Goal: Transaction & Acquisition: Purchase product/service

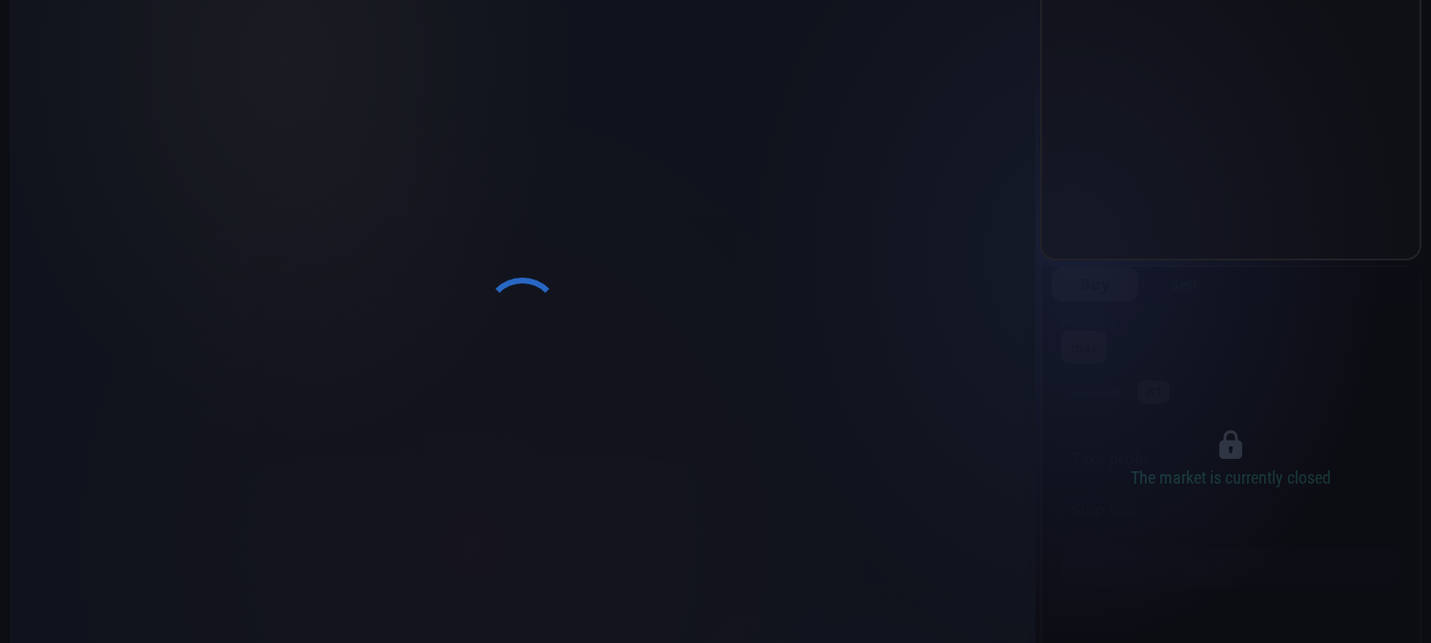
scroll to position [41, 0]
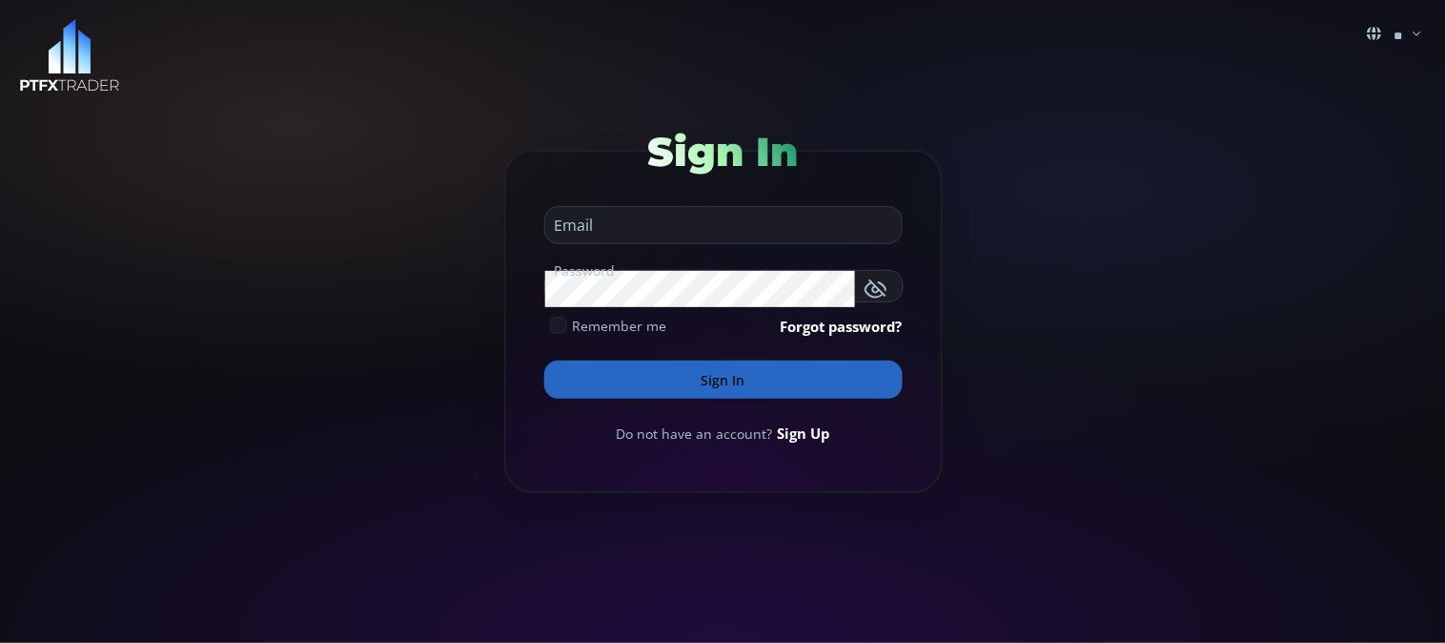
type input "**********"
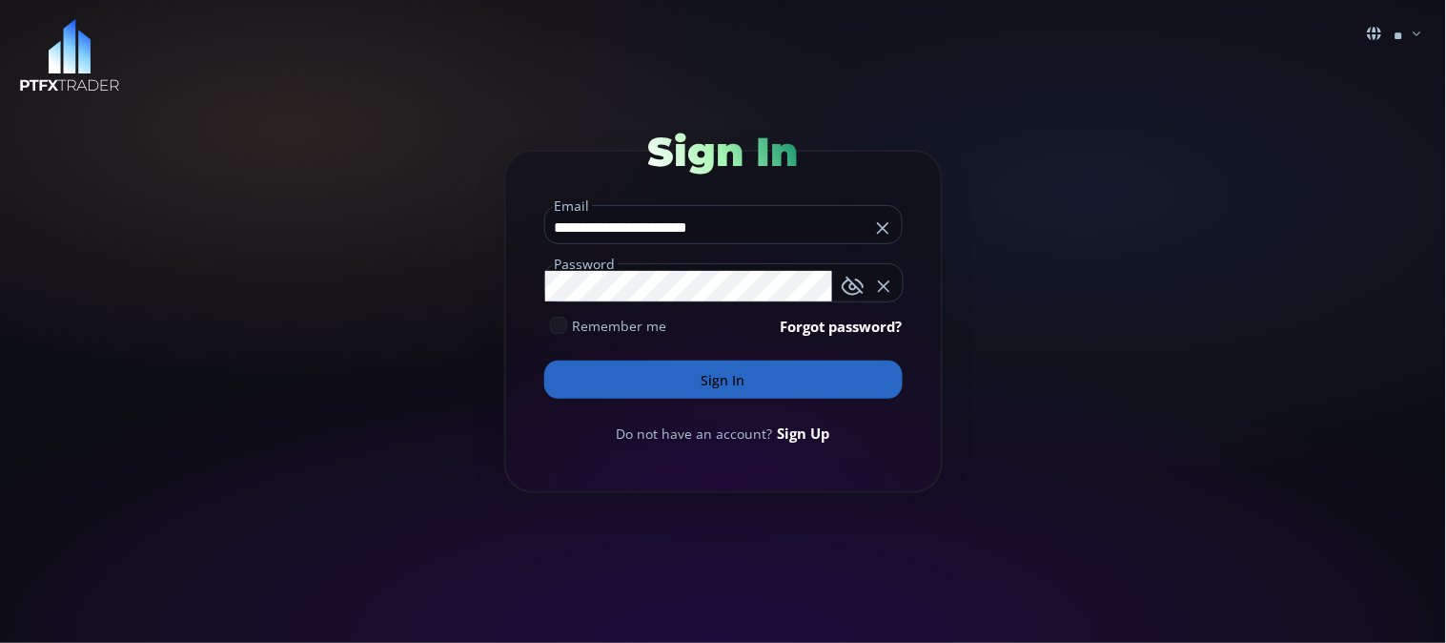
click at [715, 373] on button "Sign In" at bounding box center [723, 379] width 358 height 38
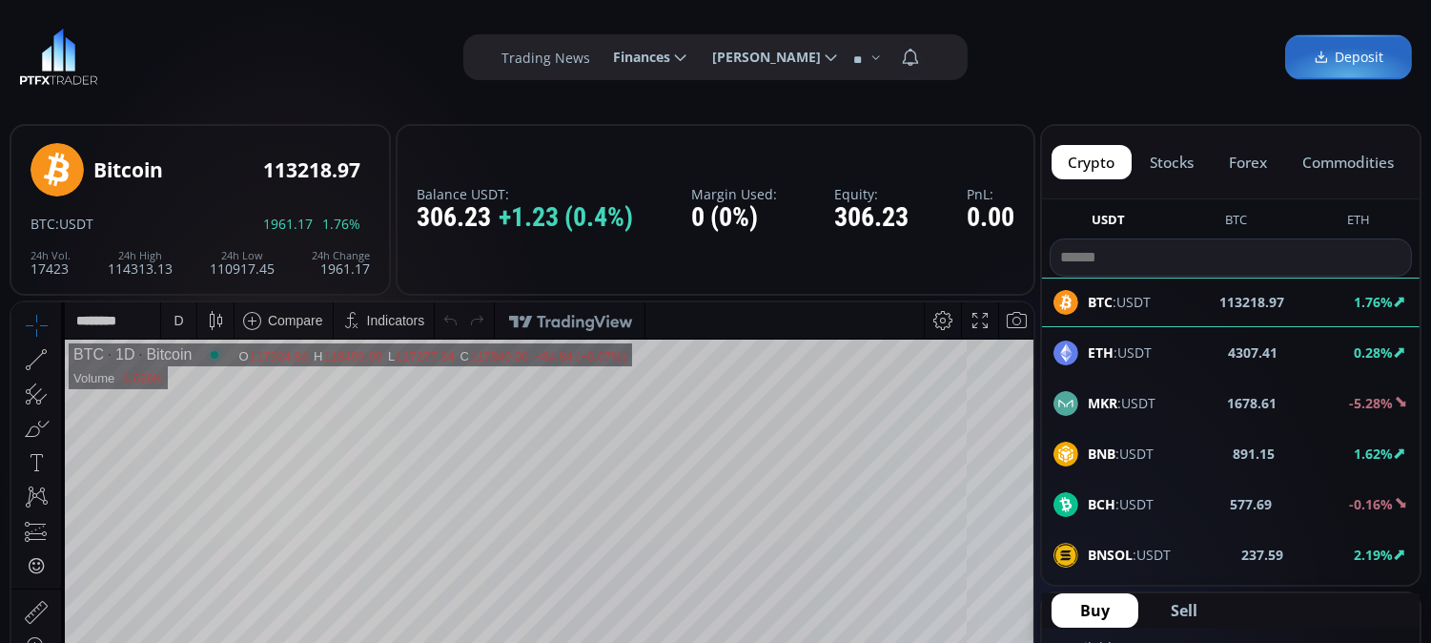
scroll to position [106, 0]
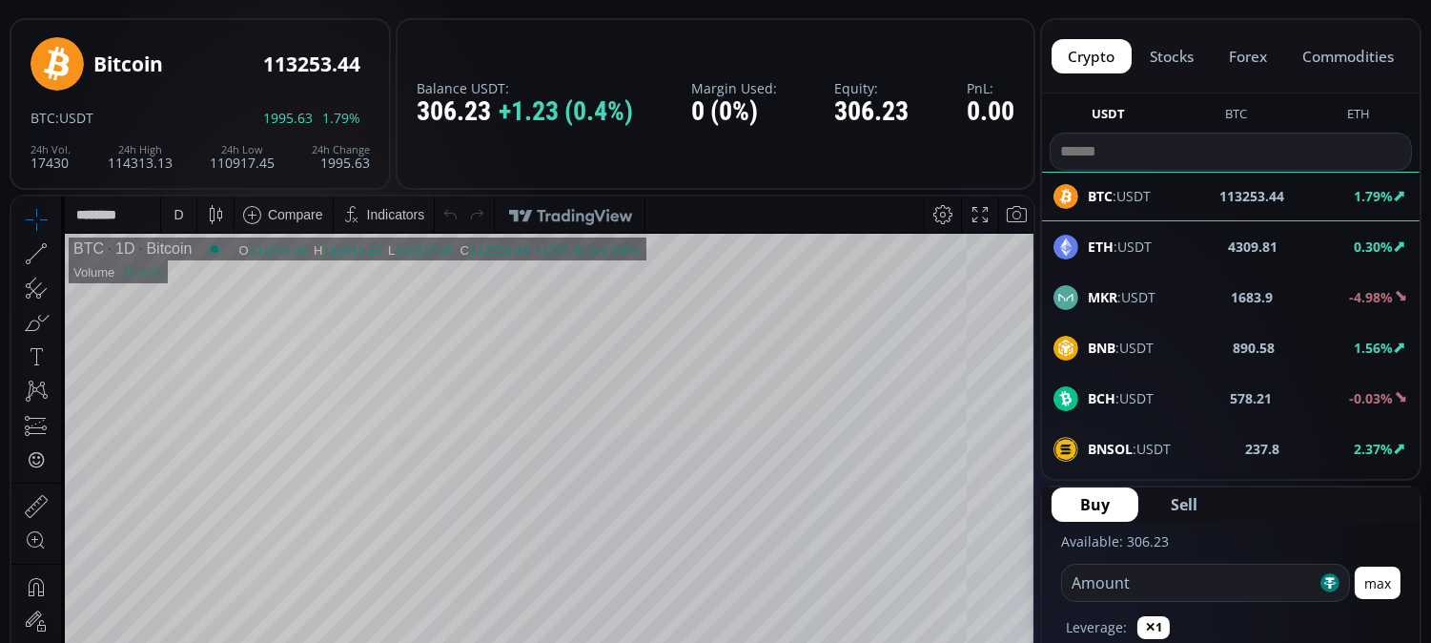
click at [1122, 243] on span "ETH :USDT" at bounding box center [1120, 246] width 64 height 20
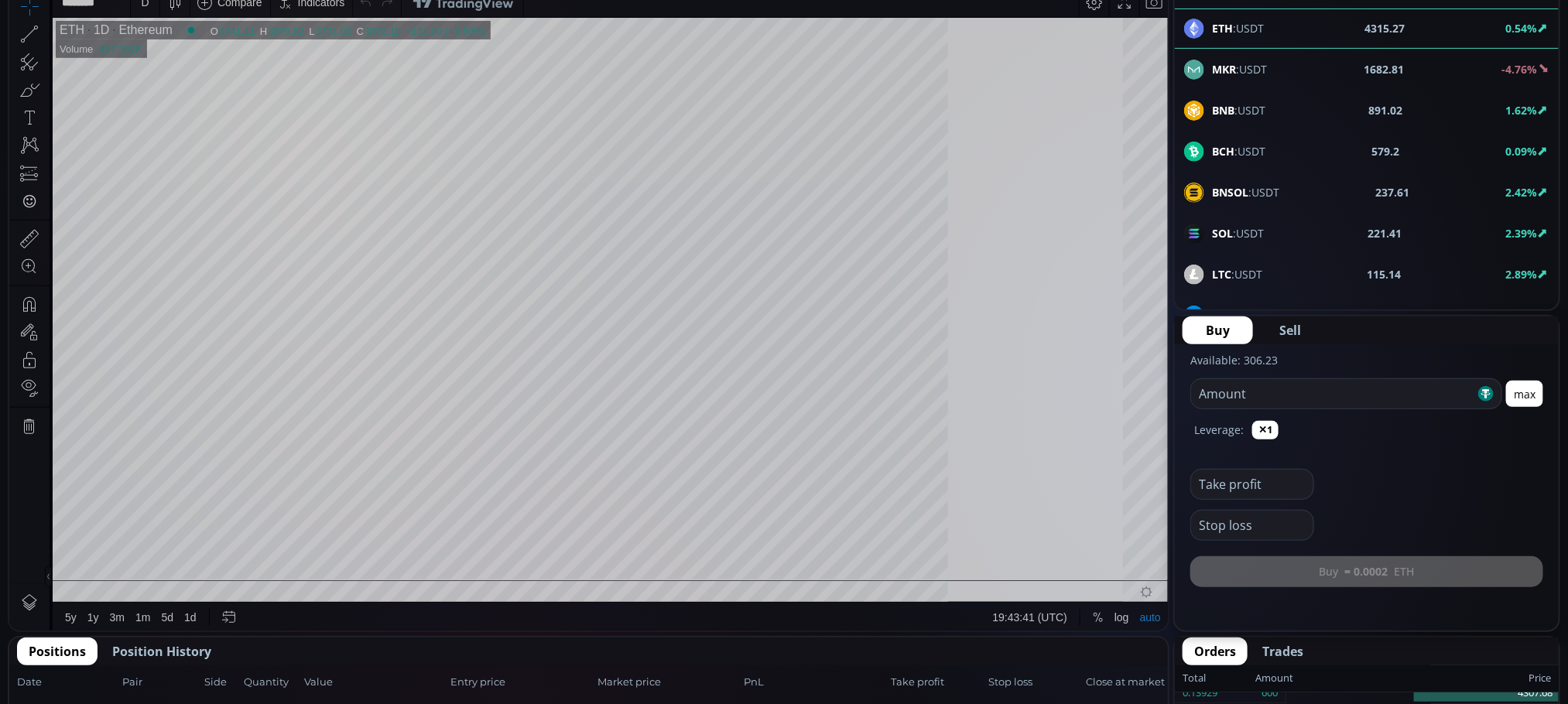
scroll to position [214, 0]
click at [156, 204] on body "Date Range 5y 1y 3m 1m 5d 1d 19:44:51 (UTC) log auto ETH 1D Ethereum O 4310.08 …" at bounding box center [588, 310] width 1158 height 644
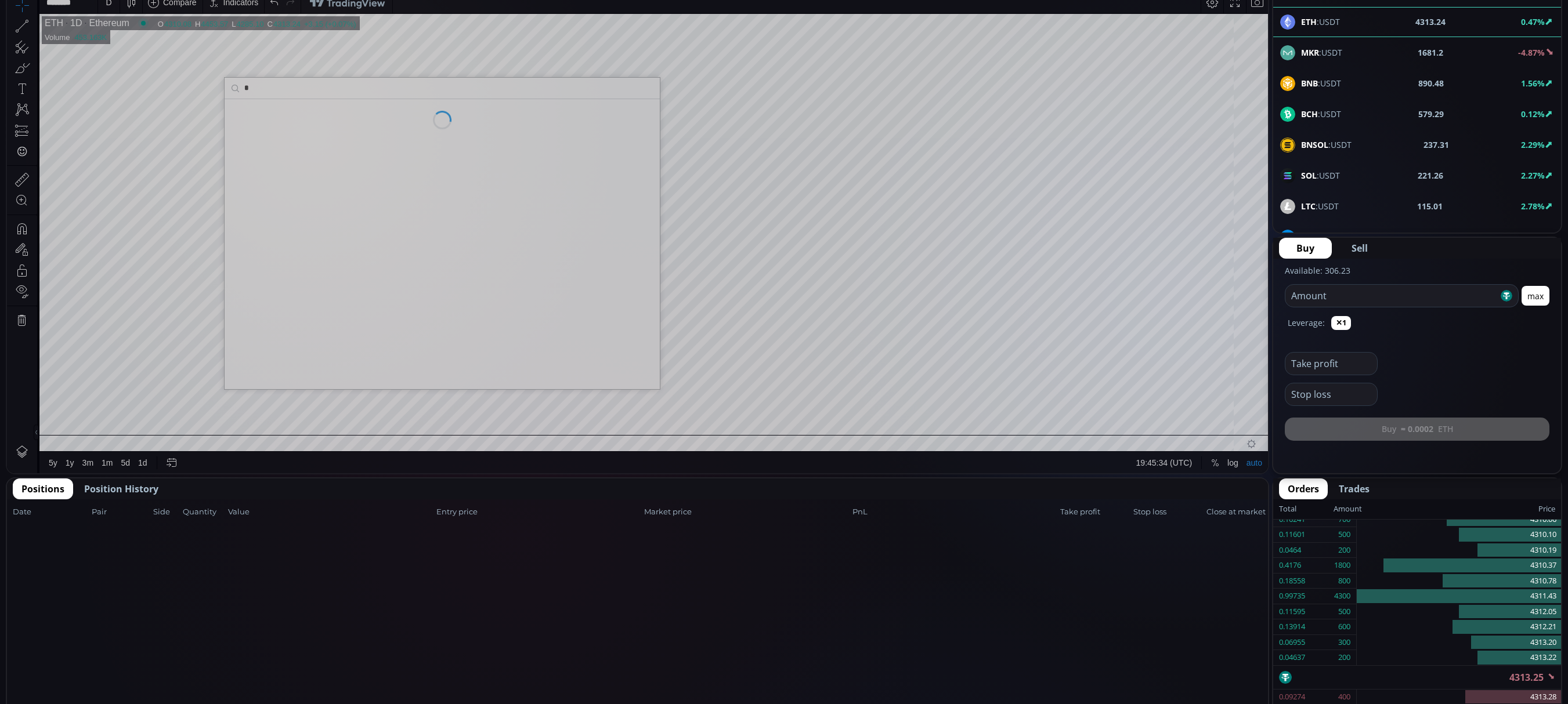
scroll to position [0, 0]
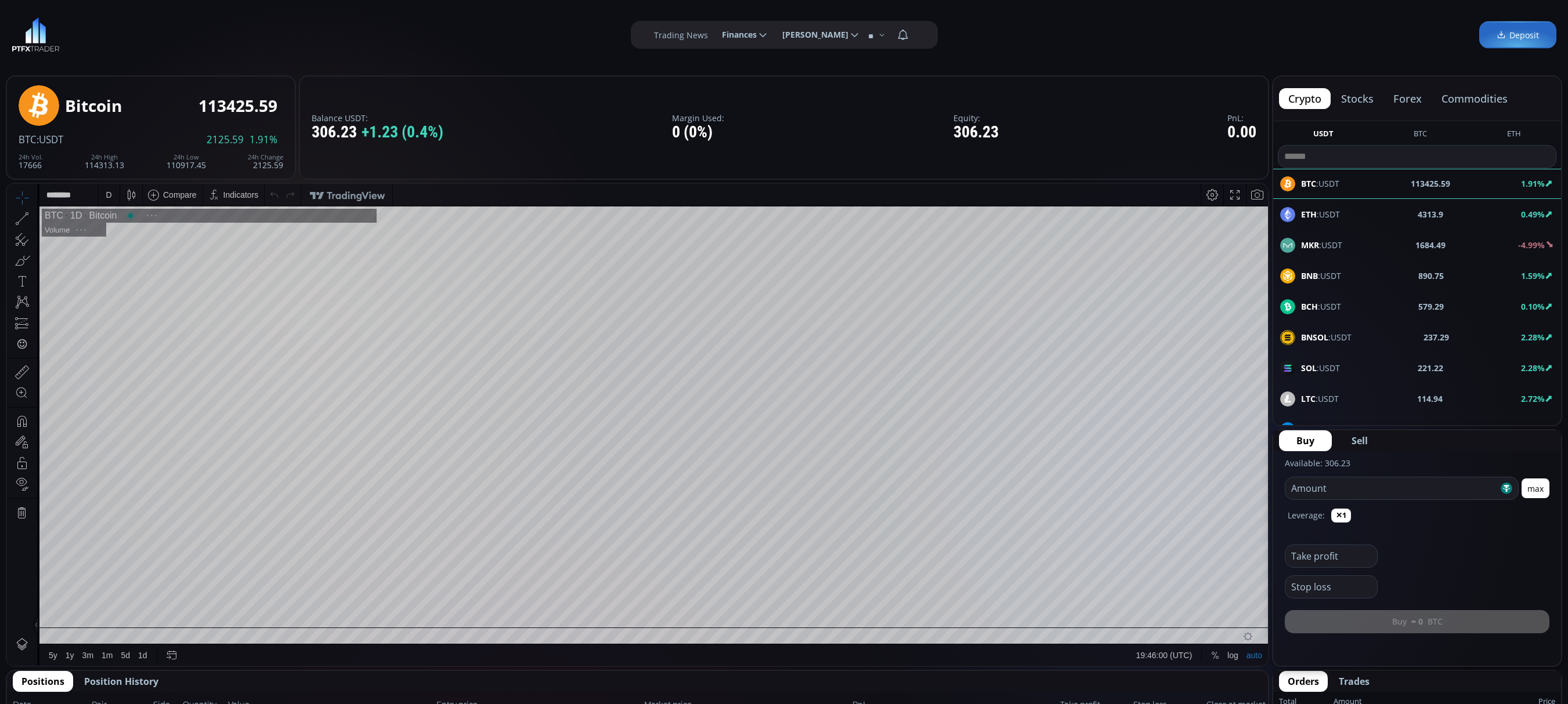
scroll to position [173, 0]
